Goal: Task Accomplishment & Management: Manage account settings

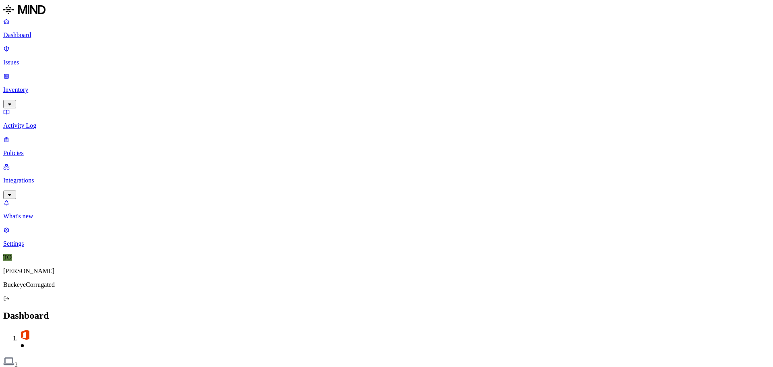
click at [30, 86] on p "Inventory" at bounding box center [386, 89] width 767 height 7
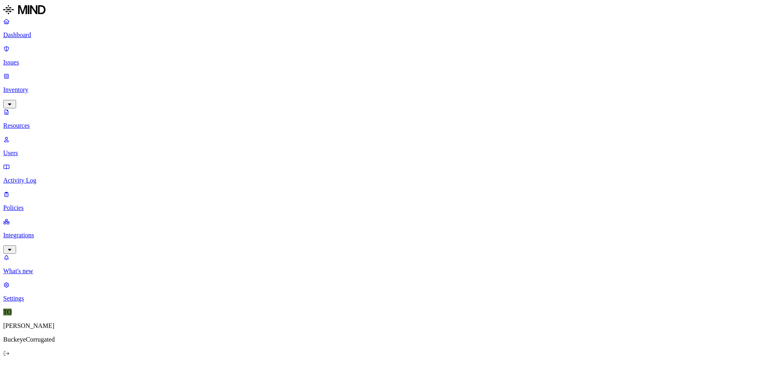
drag, startPoint x: 36, startPoint y: 78, endPoint x: 68, endPoint y: 79, distance: 31.9
click at [37, 122] on p "Resources" at bounding box center [386, 125] width 767 height 7
click at [27, 136] on link "Users" at bounding box center [386, 146] width 767 height 21
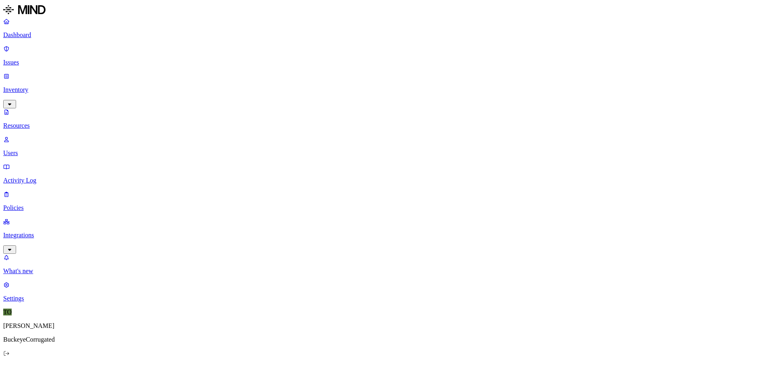
click at [31, 177] on p "Activity Log" at bounding box center [386, 180] width 767 height 7
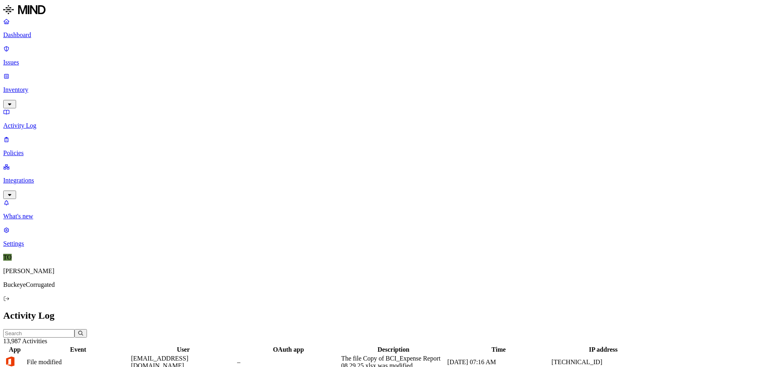
click at [75, 329] on input "text" at bounding box center [38, 333] width 71 height 8
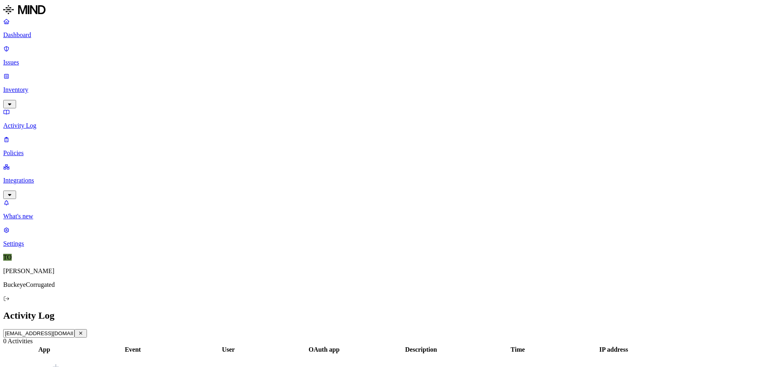
type input "[EMAIL_ADDRESS][DOMAIN_NAME]"
click at [87, 329] on button "button" at bounding box center [81, 333] width 12 height 8
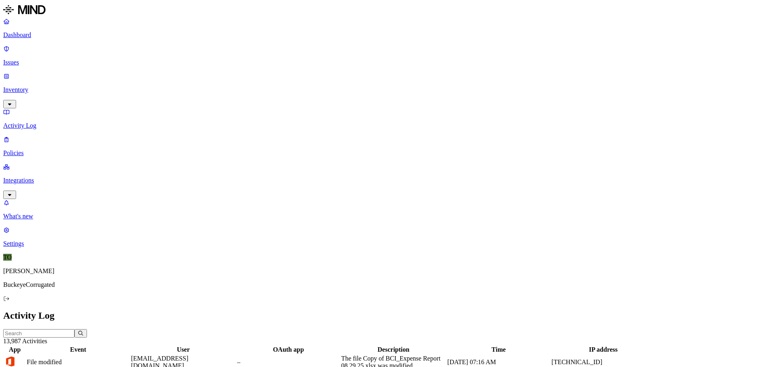
click at [236, 346] on th "User" at bounding box center [184, 350] width 106 height 8
click at [236, 346] on div "User" at bounding box center [183, 349] width 105 height 7
click at [23, 59] on p "Issues" at bounding box center [386, 62] width 767 height 7
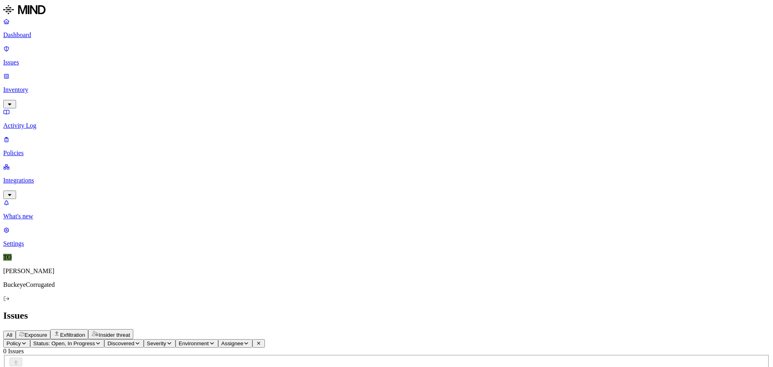
click at [44, 33] on p "Dashboard" at bounding box center [386, 34] width 767 height 7
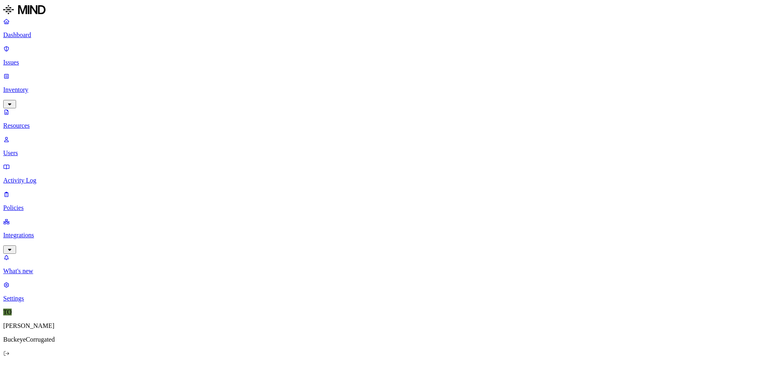
scroll to position [195, 0]
click at [24, 204] on p "Policies" at bounding box center [386, 207] width 767 height 7
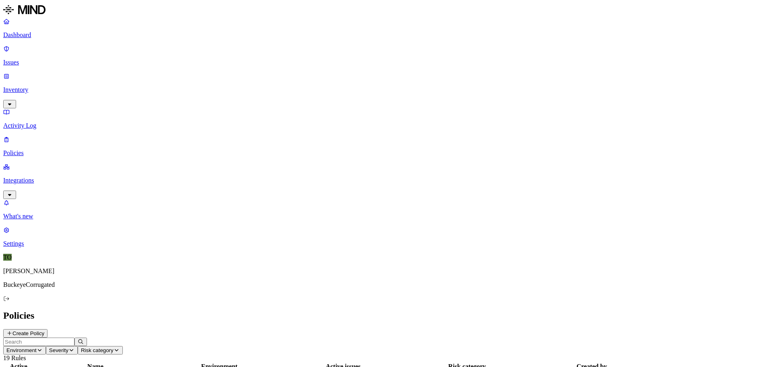
click at [34, 177] on p "Integrations" at bounding box center [386, 180] width 767 height 7
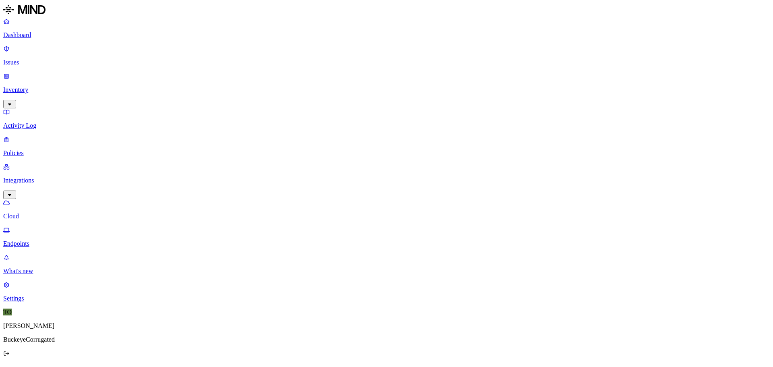
click at [32, 122] on p "Activity Log" at bounding box center [386, 125] width 767 height 7
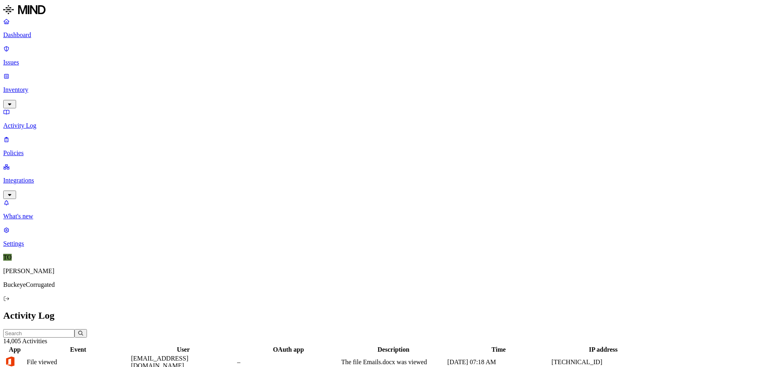
click at [130, 358] on div "File viewed" at bounding box center [78, 361] width 103 height 7
click at [29, 86] on p "Inventory" at bounding box center [386, 89] width 767 height 7
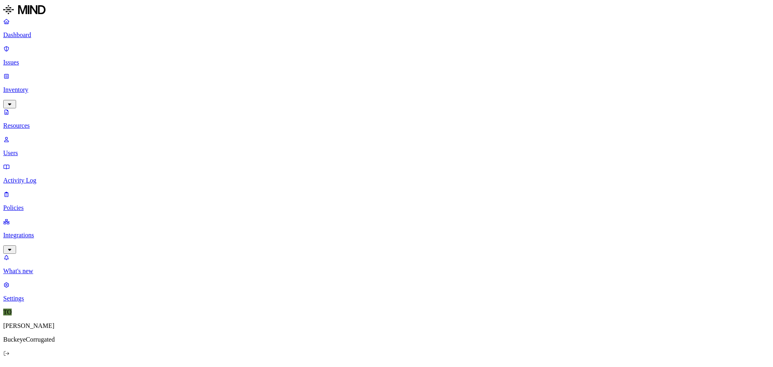
click at [28, 149] on p "Users" at bounding box center [386, 152] width 767 height 7
type input "[EMAIL_ADDRESS][DOMAIN_NAME]"
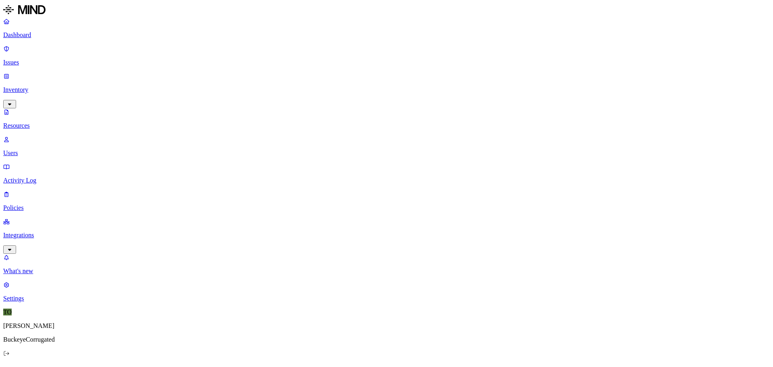
click at [35, 204] on p "Policies" at bounding box center [386, 207] width 767 height 7
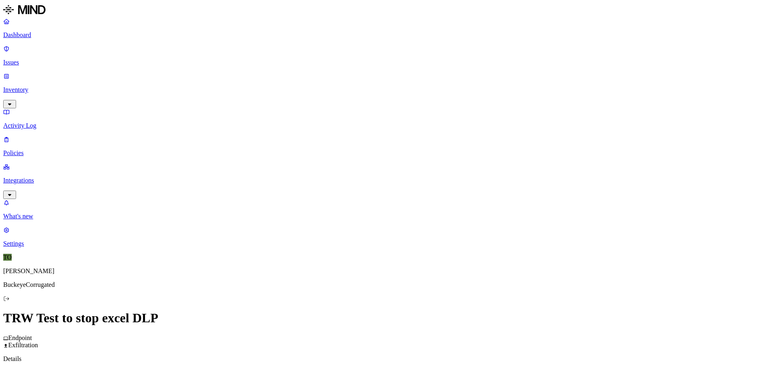
scroll to position [161, 0]
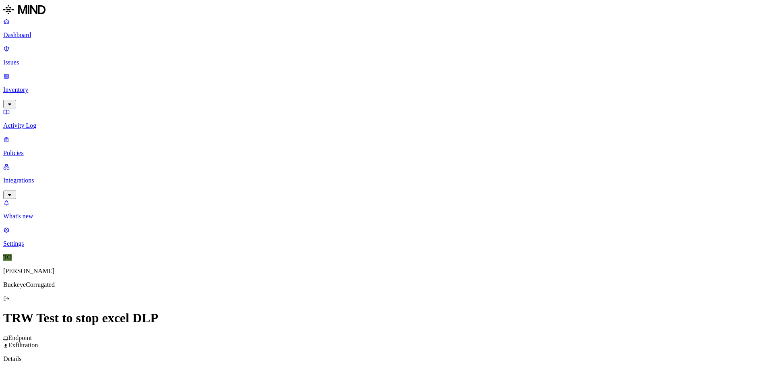
click at [338, 171] on label "Data type" at bounding box center [332, 169] width 12 height 14
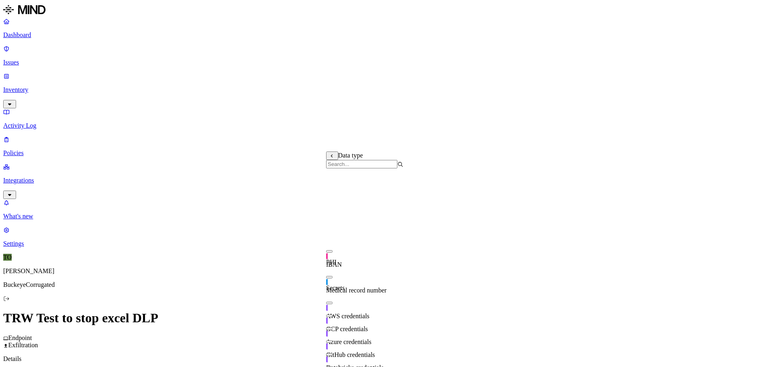
scroll to position [0, 0]
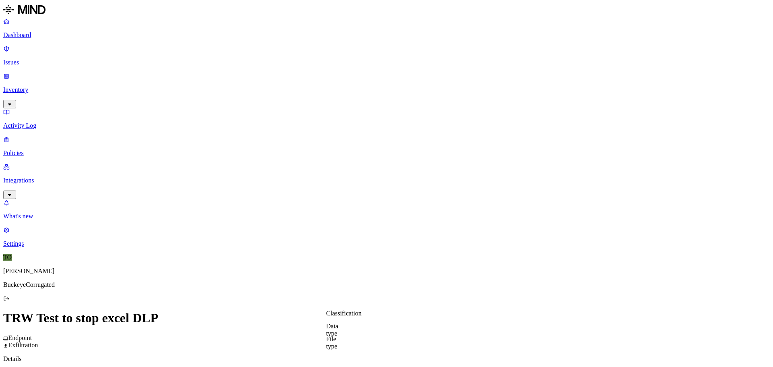
click at [338, 224] on label "File type" at bounding box center [331, 222] width 11 height 14
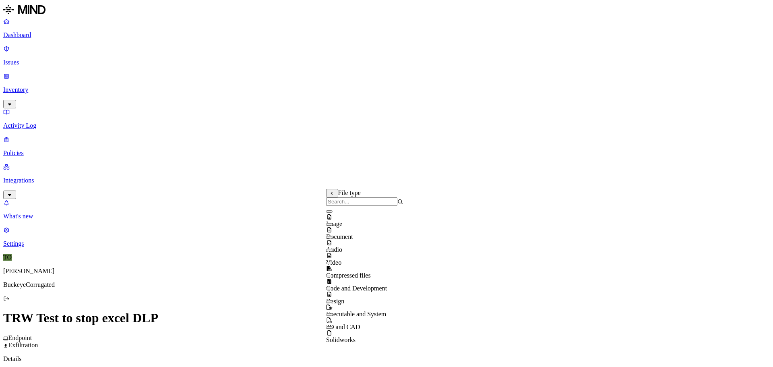
scroll to position [13, 0]
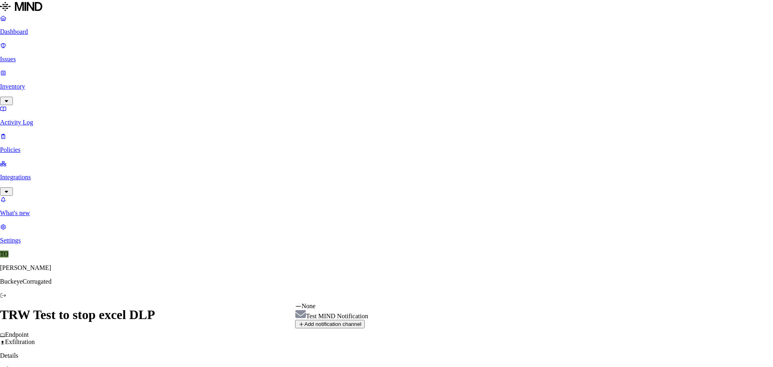
select select "0198f152-4a31-7838-8571-7f9ea8a900b1"
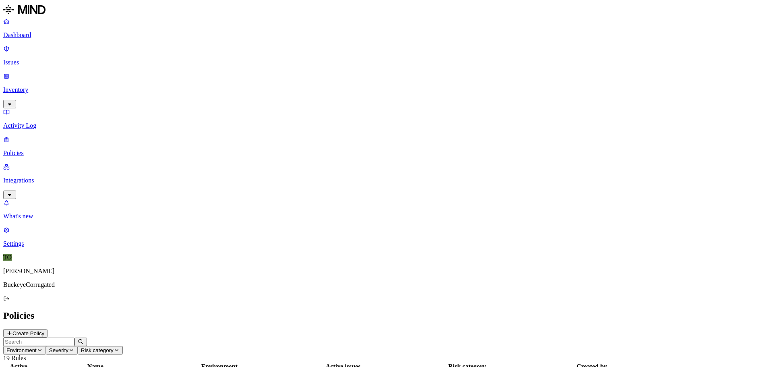
click at [33, 231] on nav "Dashboard Issues Inventory Activity Log Policies Integrations What's new 1 Sett…" at bounding box center [386, 133] width 767 height 230
click at [41, 179] on nav "Dashboard Issues Inventory Activity Log Policies Integrations What's new 1 Sett…" at bounding box center [386, 133] width 767 height 230
click at [32, 122] on p "Activity Log" at bounding box center [386, 125] width 767 height 7
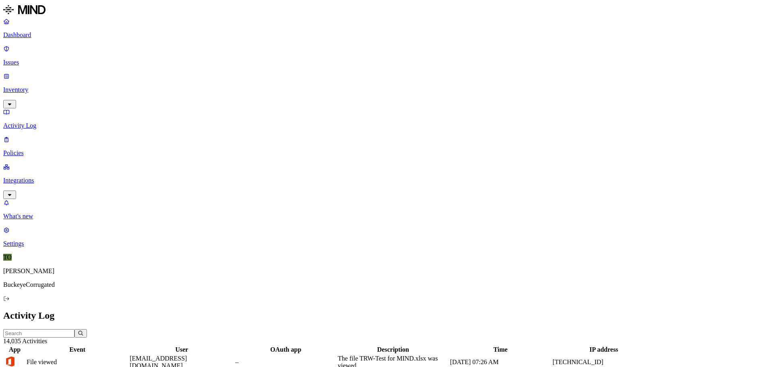
click at [128, 358] on div "File viewed" at bounding box center [78, 361] width 102 height 7
click at [27, 59] on p "Issues" at bounding box center [386, 62] width 767 height 7
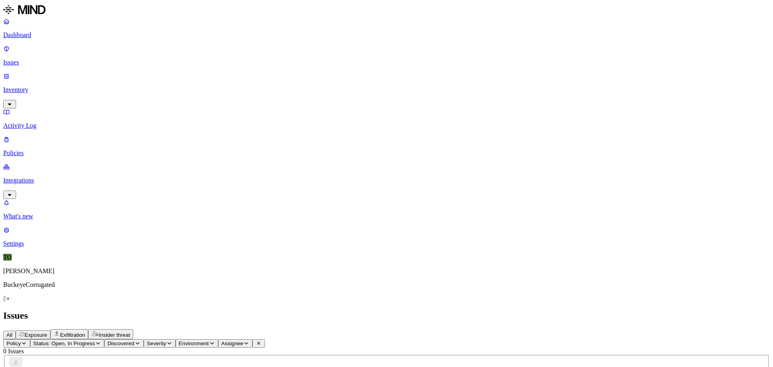
drag, startPoint x: 124, startPoint y: 136, endPoint x: 127, endPoint y: 124, distance: 12.0
click at [101, 341] on icon "button" at bounding box center [98, 343] width 6 height 5
click at [412, 310] on div "Issues" at bounding box center [386, 315] width 767 height 11
click at [30, 339] on button "Policy" at bounding box center [16, 343] width 27 height 8
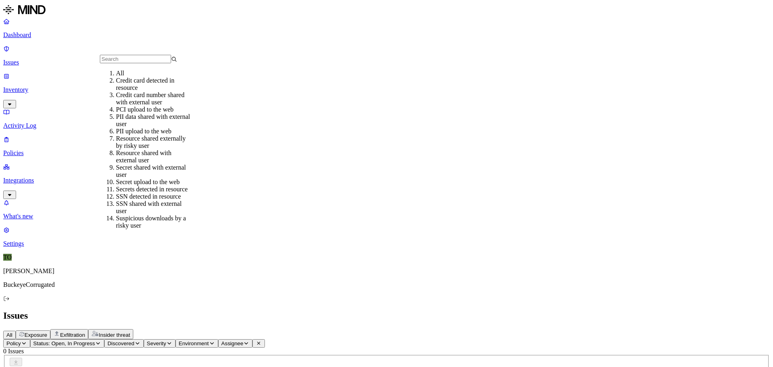
click at [126, 77] on div "All" at bounding box center [154, 73] width 77 height 7
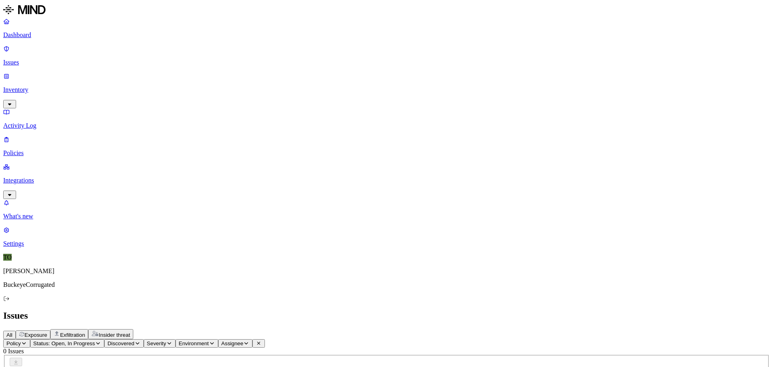
click at [27, 341] on icon "button" at bounding box center [24, 343] width 6 height 5
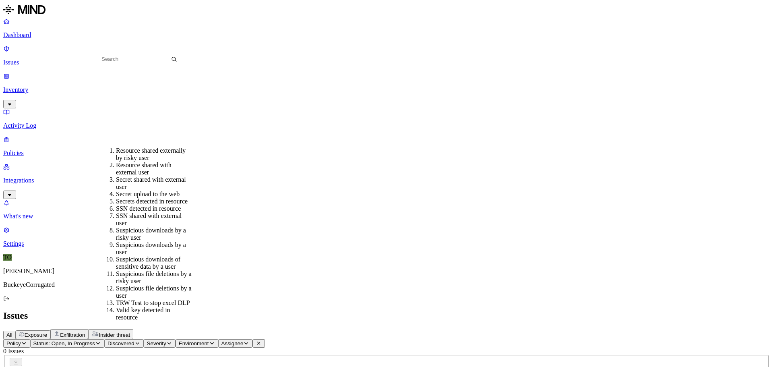
scroll to position [160, 0]
click at [147, 298] on div "TRW Test to stop excel DLP" at bounding box center [154, 301] width 77 height 7
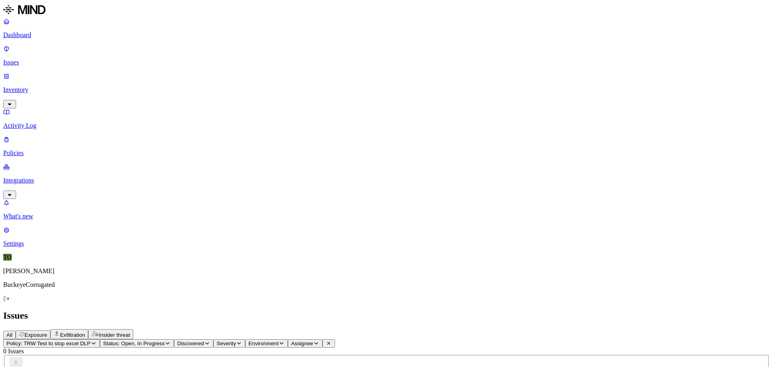
click at [38, 35] on p "Dashboard" at bounding box center [386, 34] width 767 height 7
